Goal: Navigation & Orientation: Find specific page/section

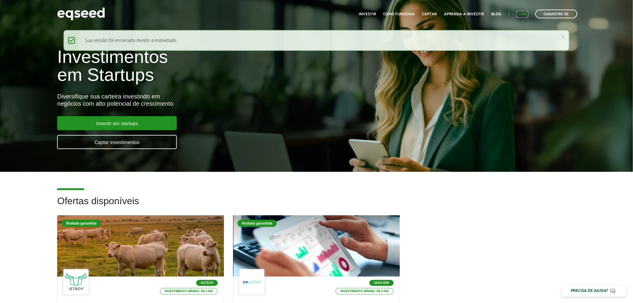
click at [528, 14] on link "Login" at bounding box center [523, 14] width 12 height 4
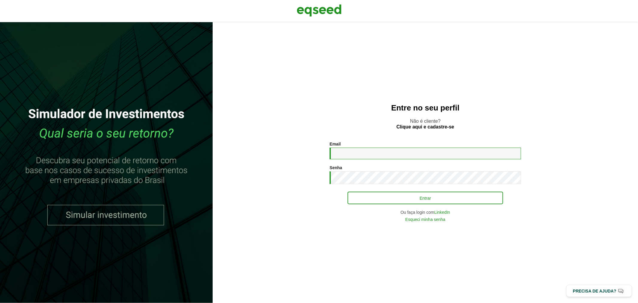
type input "**********"
click at [387, 200] on button "Entrar" at bounding box center [426, 197] width 156 height 11
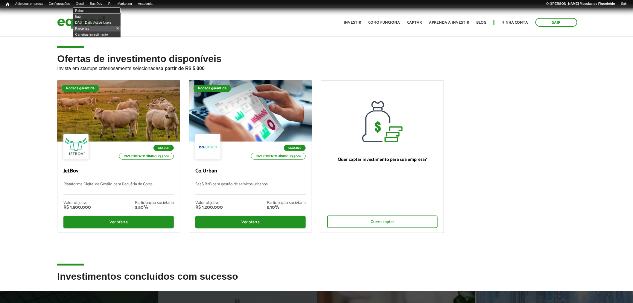
click at [86, 11] on link "Painel" at bounding box center [97, 10] width 48 height 6
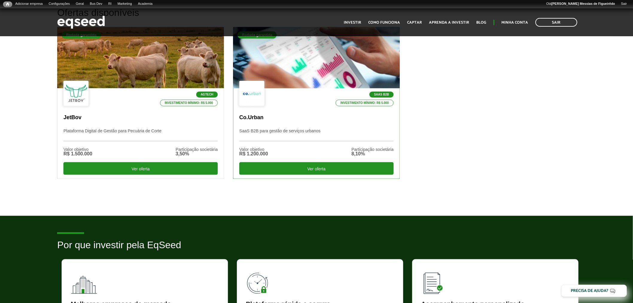
scroll to position [199, 0]
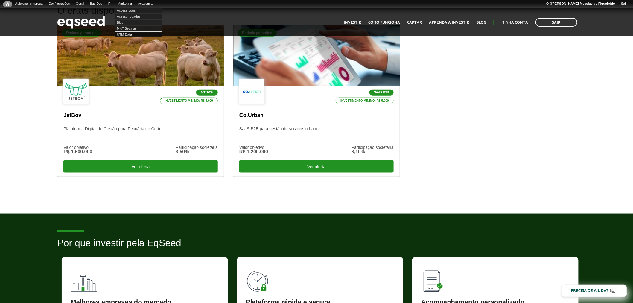
click at [128, 34] on link "UTM Data" at bounding box center [139, 34] width 48 height 6
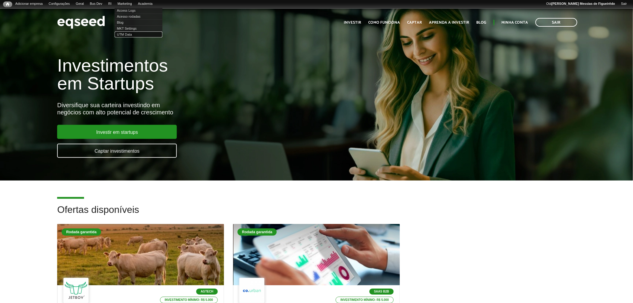
click at [129, 34] on link "UTM Data" at bounding box center [139, 34] width 48 height 6
